Goal: Entertainment & Leisure: Consume media (video, audio)

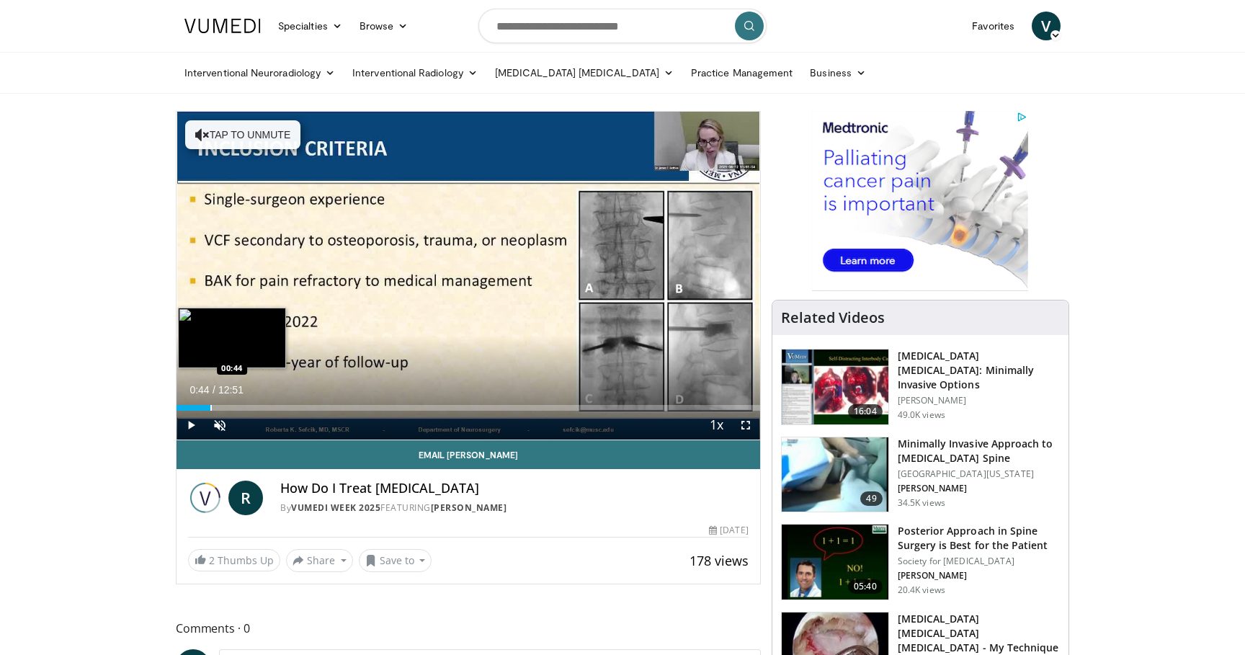
click at [210, 407] on div "Progress Bar" at bounding box center [210, 408] width 1 height 6
click at [227, 405] on div "Progress Bar" at bounding box center [227, 408] width 1 height 6
click at [267, 405] on div "Progress Bar" at bounding box center [267, 408] width 1 height 6
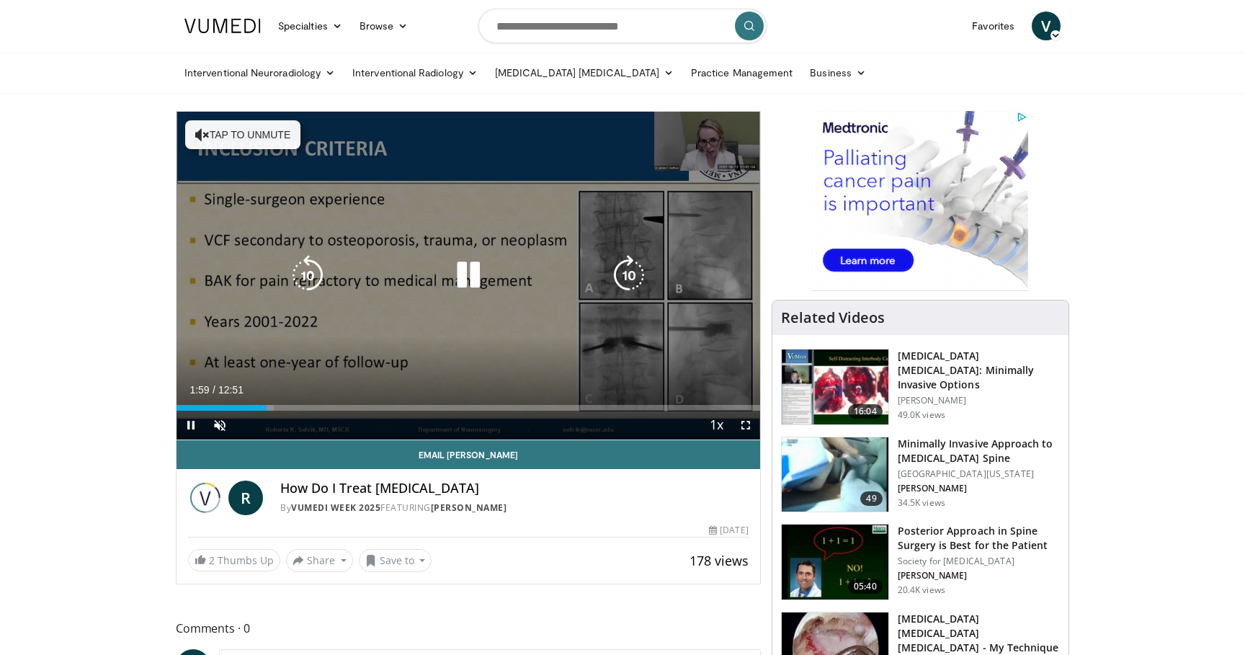
click at [298, 408] on div "10 seconds Tap to unmute" at bounding box center [467, 276] width 583 height 328
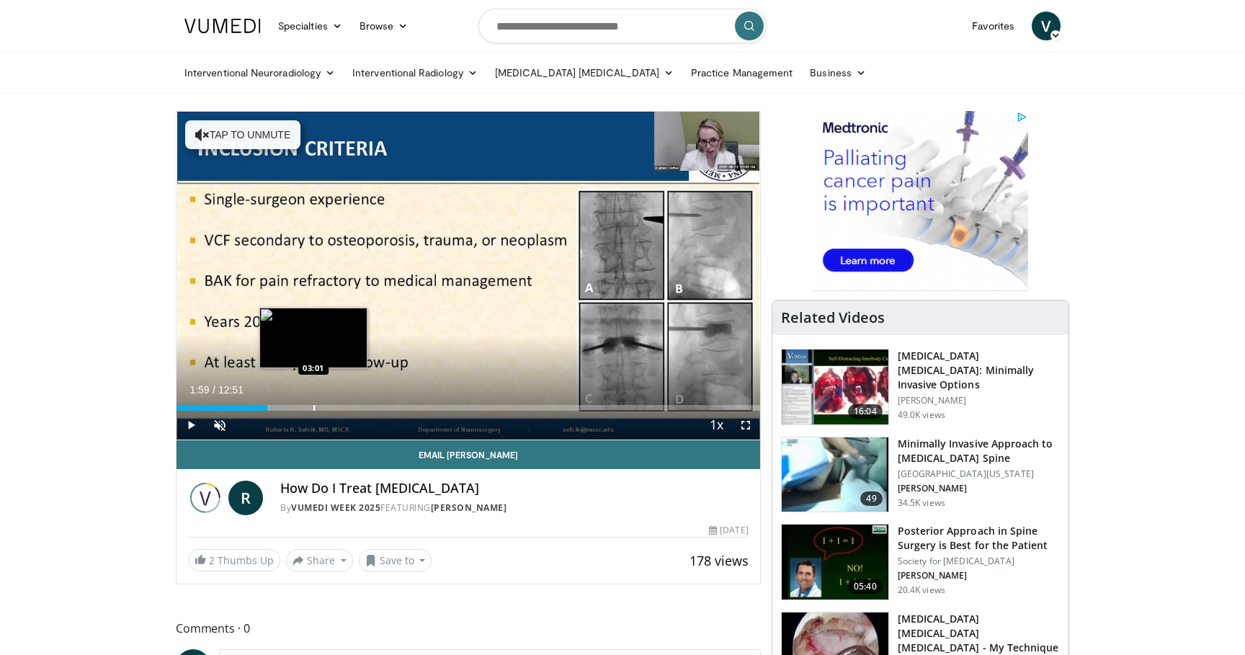
click at [313, 406] on div "Progress Bar" at bounding box center [313, 408] width 1 height 6
click at [328, 408] on div "Progress Bar" at bounding box center [328, 408] width 1 height 6
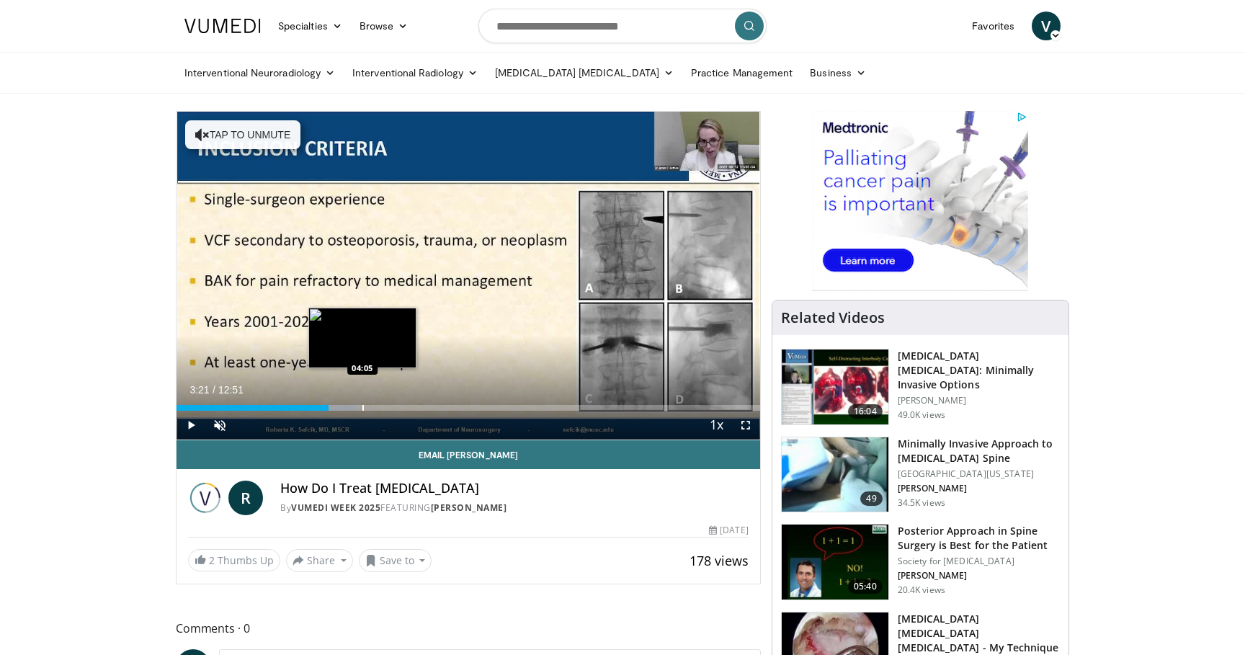
click at [364, 406] on div "Progress Bar" at bounding box center [362, 408] width 1 height 6
click at [396, 407] on div "Progress Bar" at bounding box center [396, 408] width 1 height 6
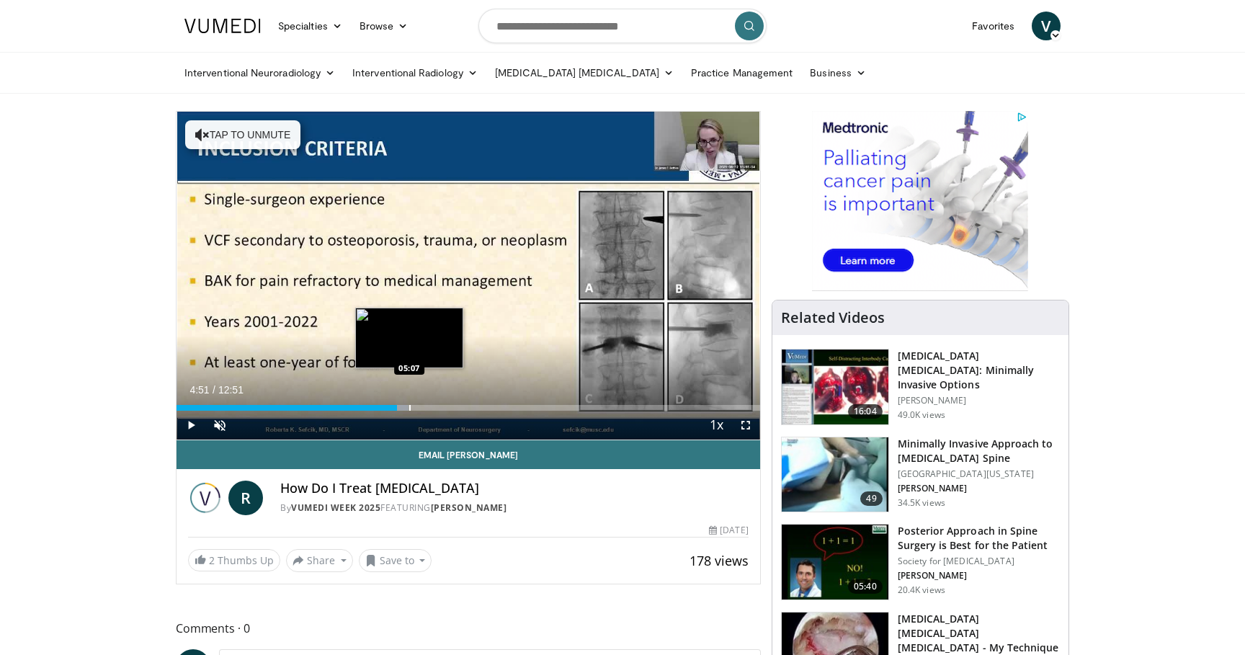
click at [411, 406] on div "Progress Bar" at bounding box center [409, 408] width 1 height 6
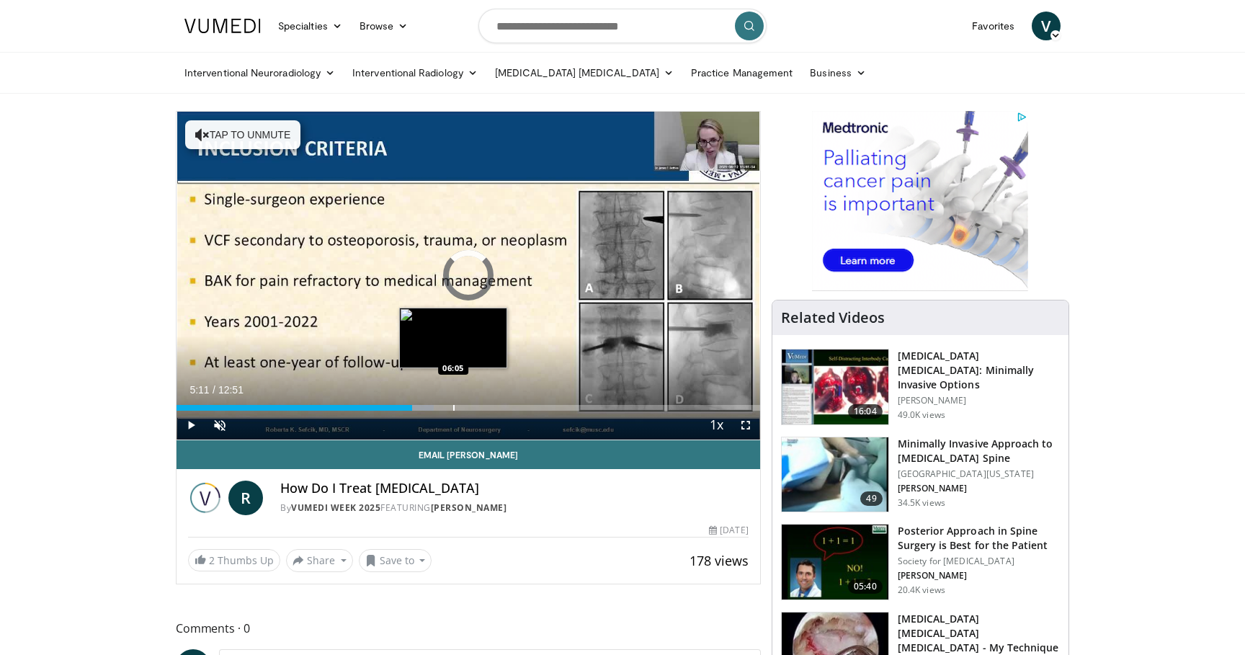
click at [453, 406] on div "Progress Bar" at bounding box center [453, 408] width 1 height 6
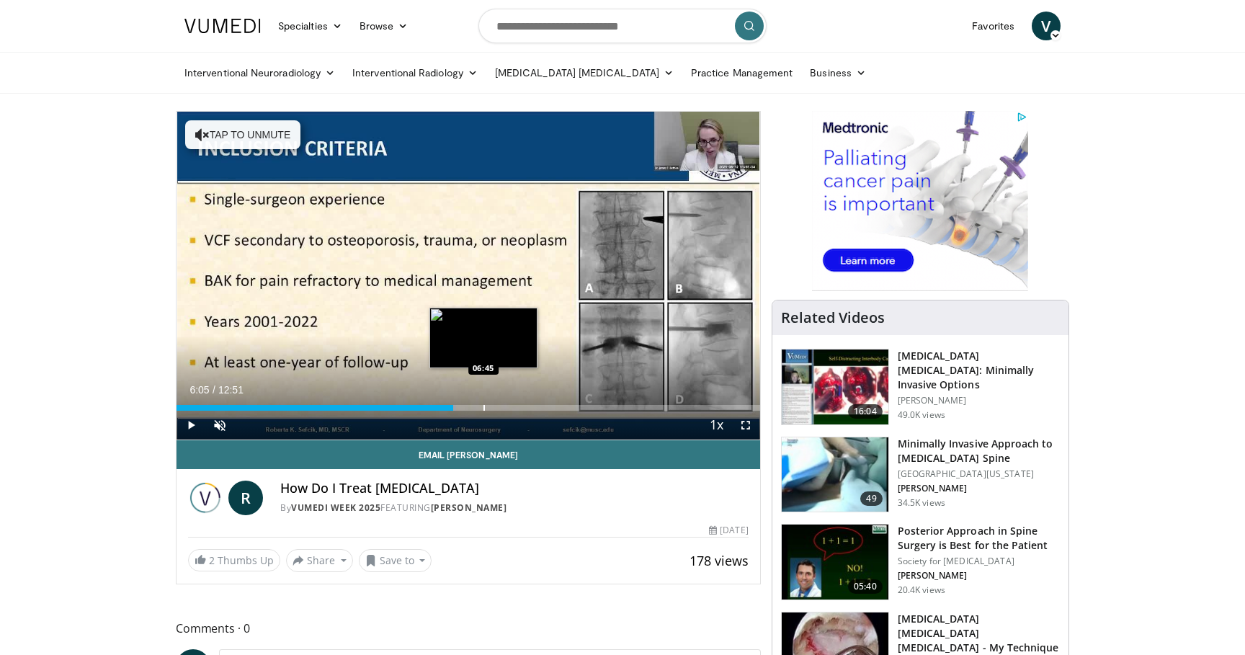
click at [483, 405] on div "Progress Bar" at bounding box center [483, 408] width 1 height 6
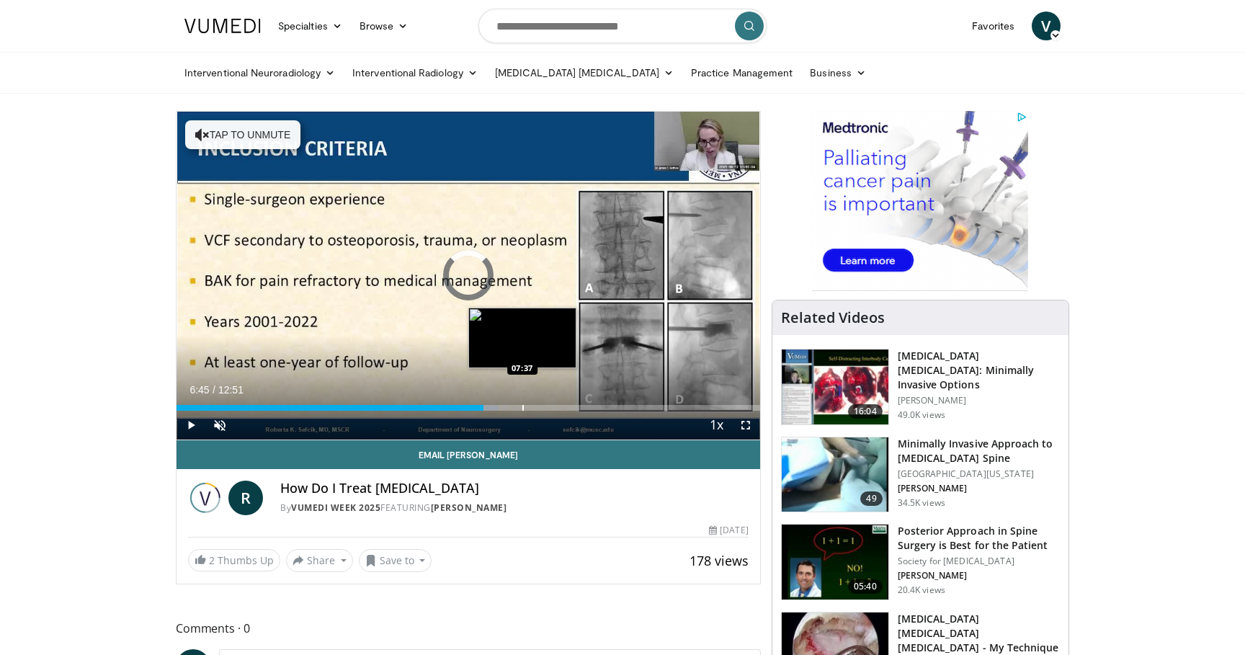
click at [522, 406] on div "Progress Bar" at bounding box center [522, 408] width 1 height 6
click at [555, 406] on div "Progress Bar" at bounding box center [553, 408] width 1 height 6
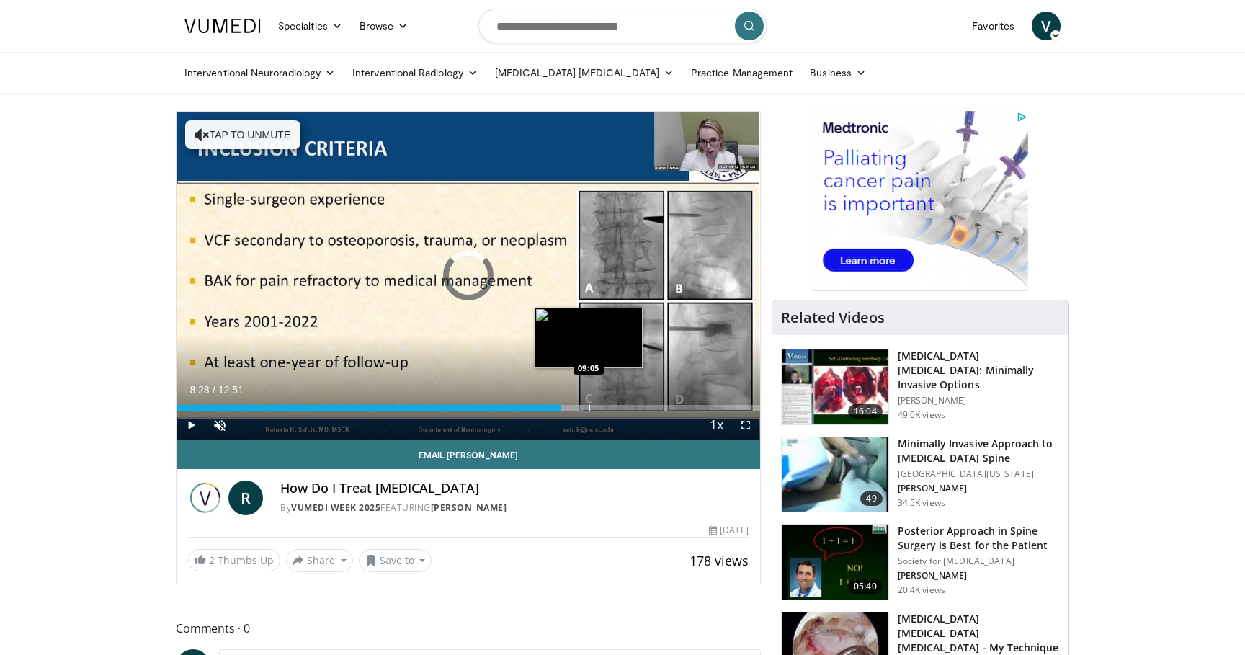
click at [589, 405] on div "Progress Bar" at bounding box center [589, 408] width 1 height 6
click at [612, 405] on div "Progress Bar" at bounding box center [611, 408] width 1 height 6
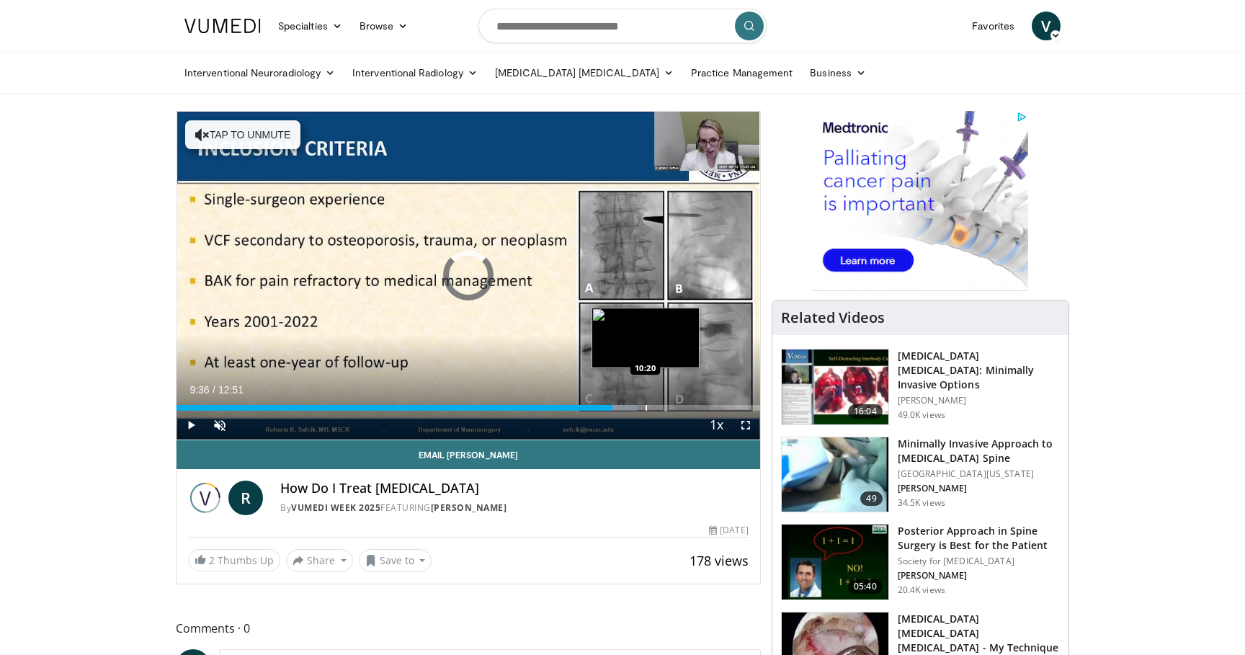
click at [645, 405] on div "Progress Bar" at bounding box center [645, 408] width 1 height 6
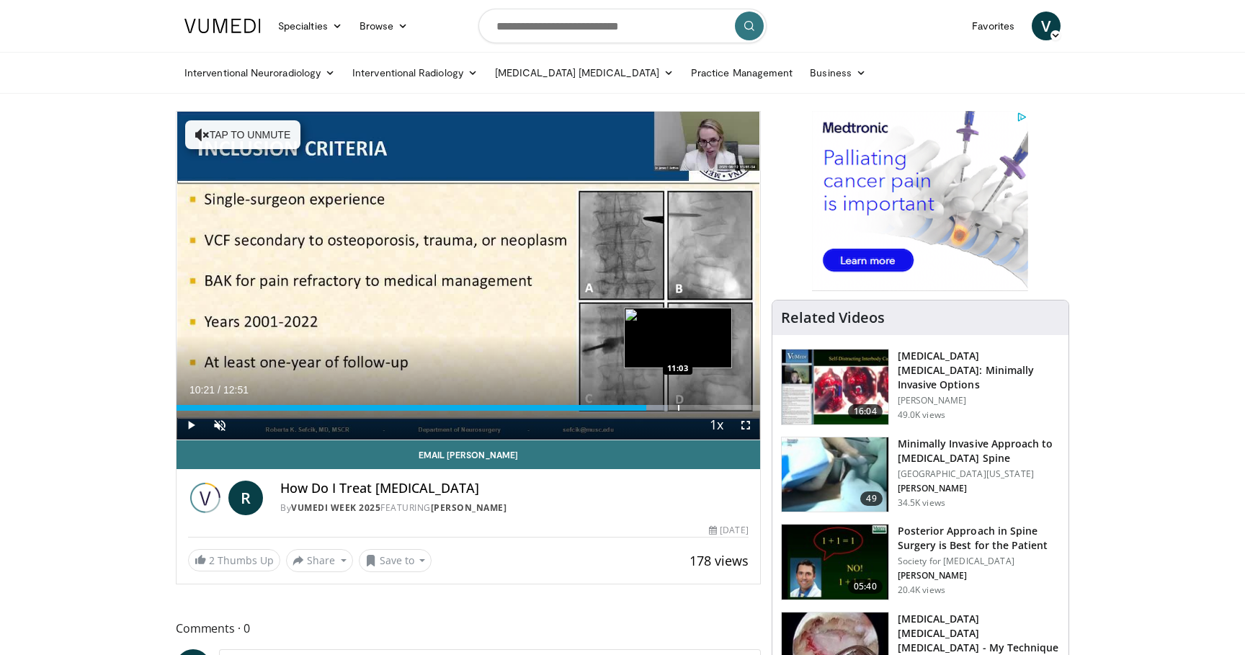
click at [678, 405] on div "Progress Bar" at bounding box center [678, 408] width 1 height 6
click at [699, 404] on div "Loaded : 89.38% 11:03 11:26" at bounding box center [467, 404] width 583 height 14
click at [702, 406] on div "Progress Bar" at bounding box center [702, 408] width 1 height 6
click at [672, 406] on div "Loaded : 95.86% 11:20 10:56" at bounding box center [467, 408] width 583 height 6
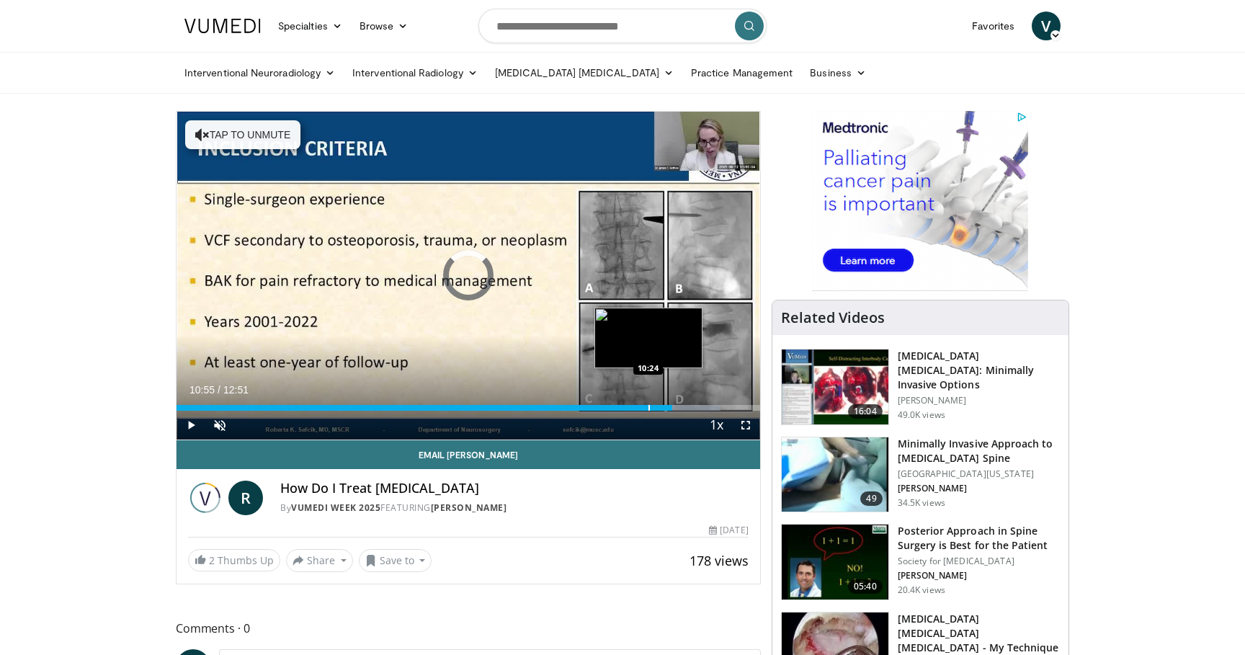
click at [647, 407] on div "10:55" at bounding box center [424, 408] width 496 height 6
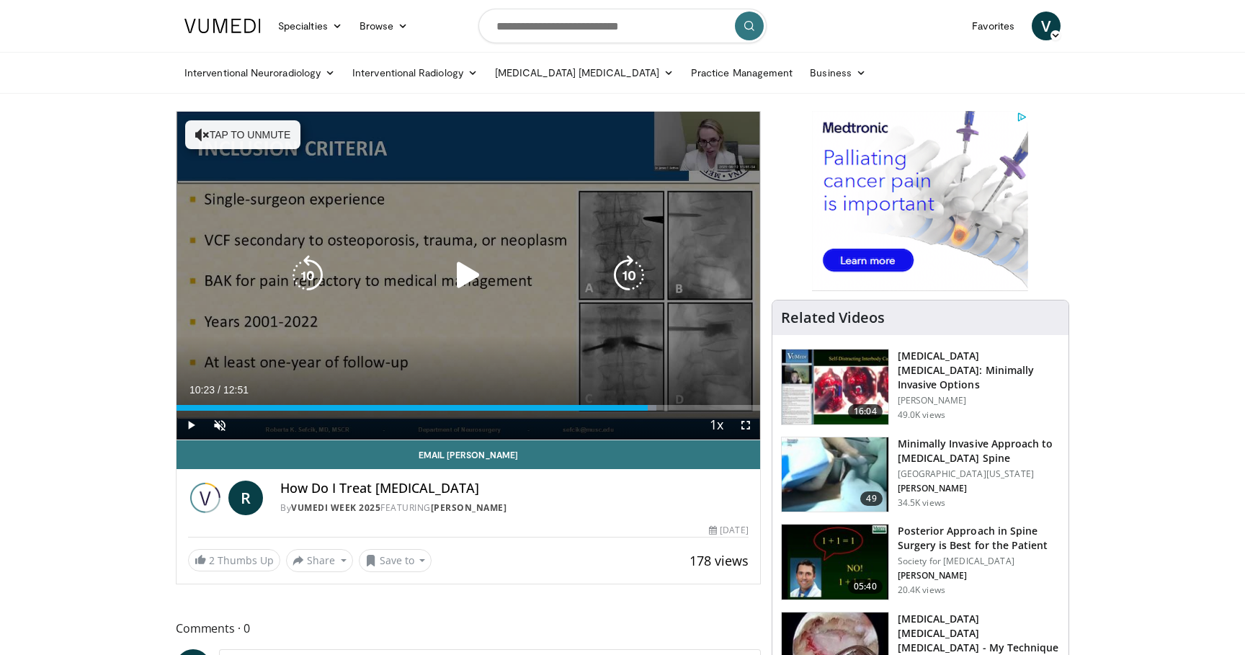
click at [213, 139] on button "Tap to unmute" at bounding box center [242, 134] width 115 height 29
click at [461, 273] on icon "Video Player" at bounding box center [468, 275] width 40 height 40
